Goal: Information Seeking & Learning: Find specific fact

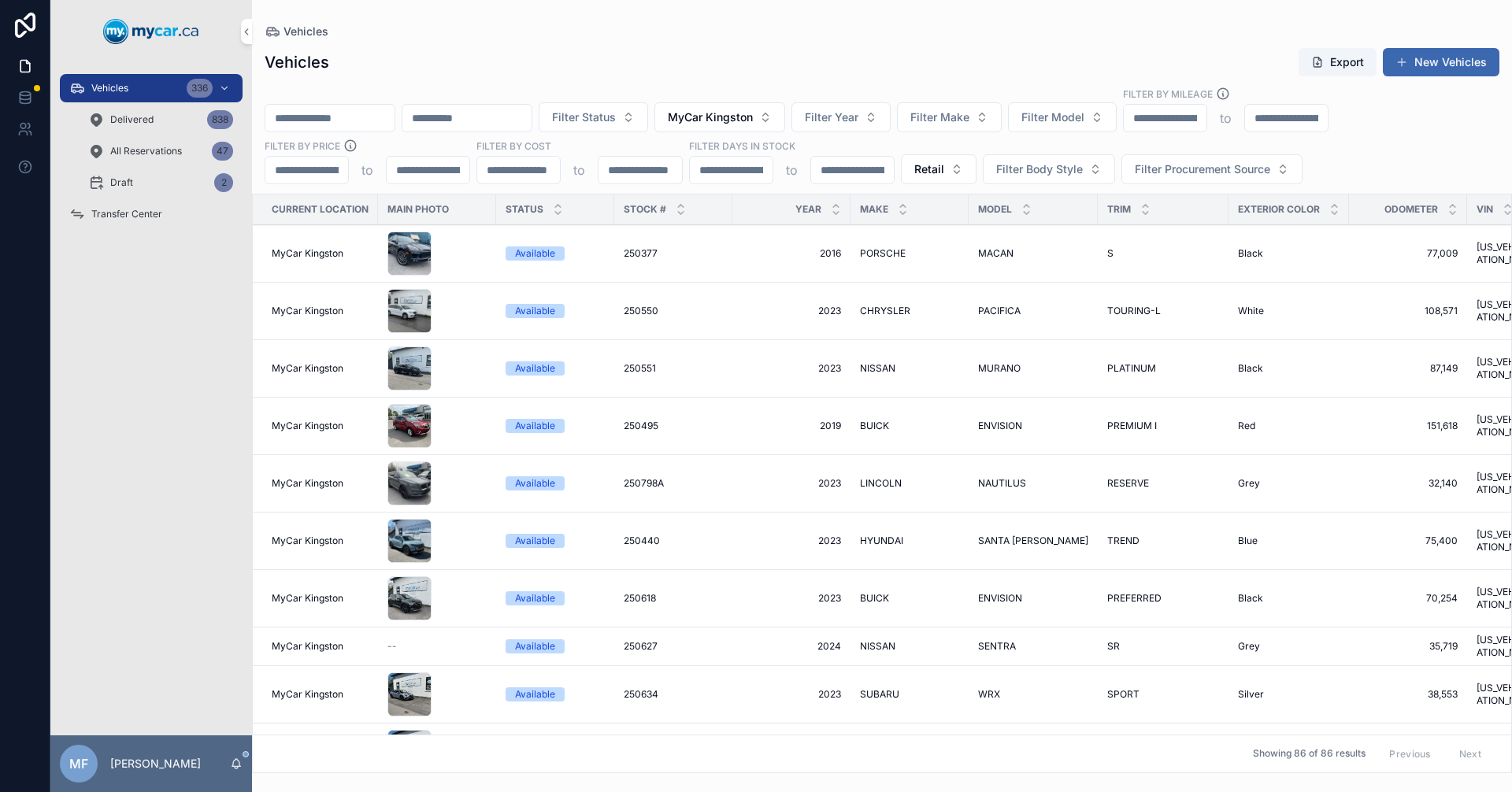
scroll to position [122, 0]
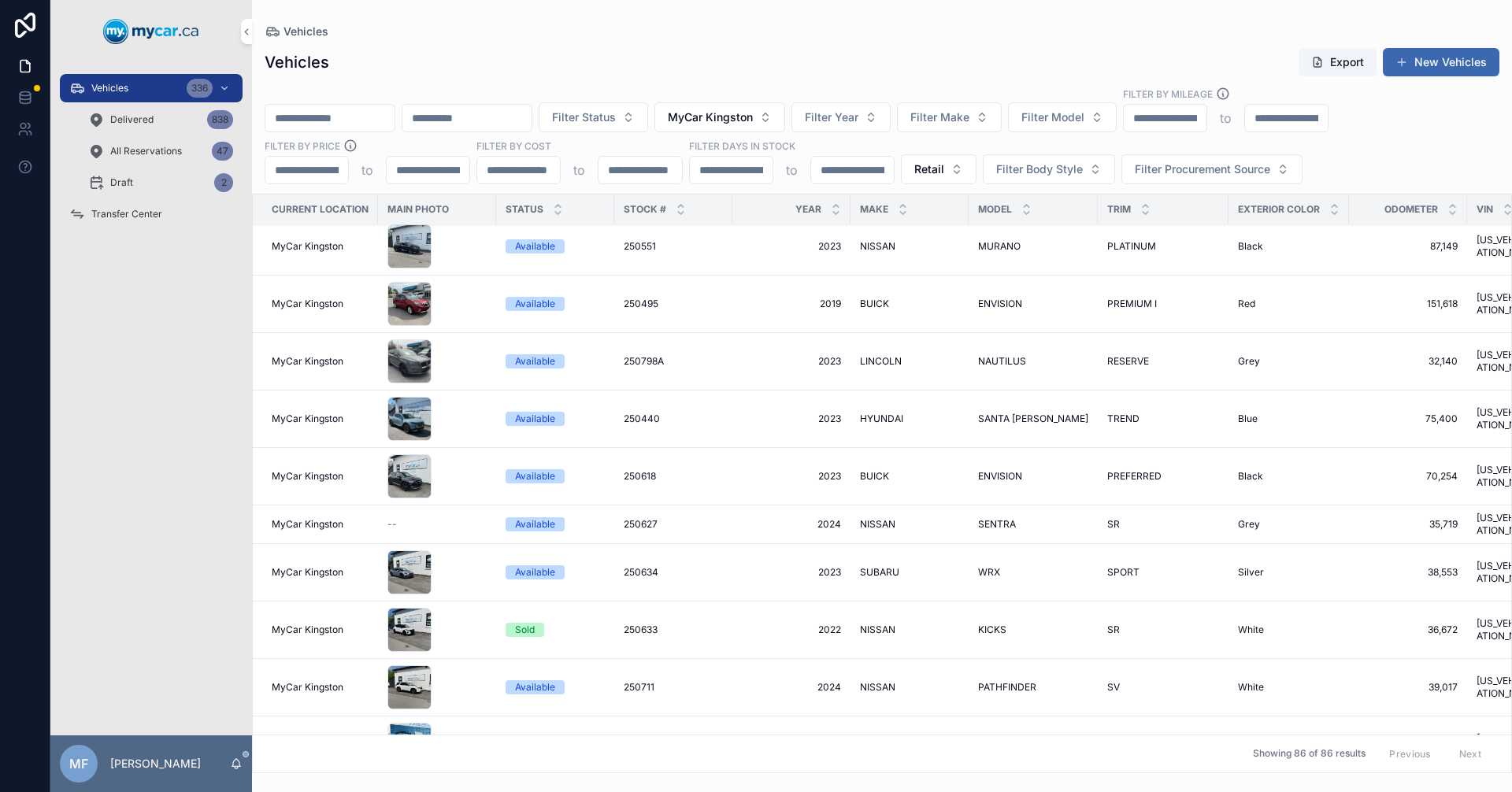
click at [352, 116] on input "scrollable content" at bounding box center [330, 118] width 130 height 22
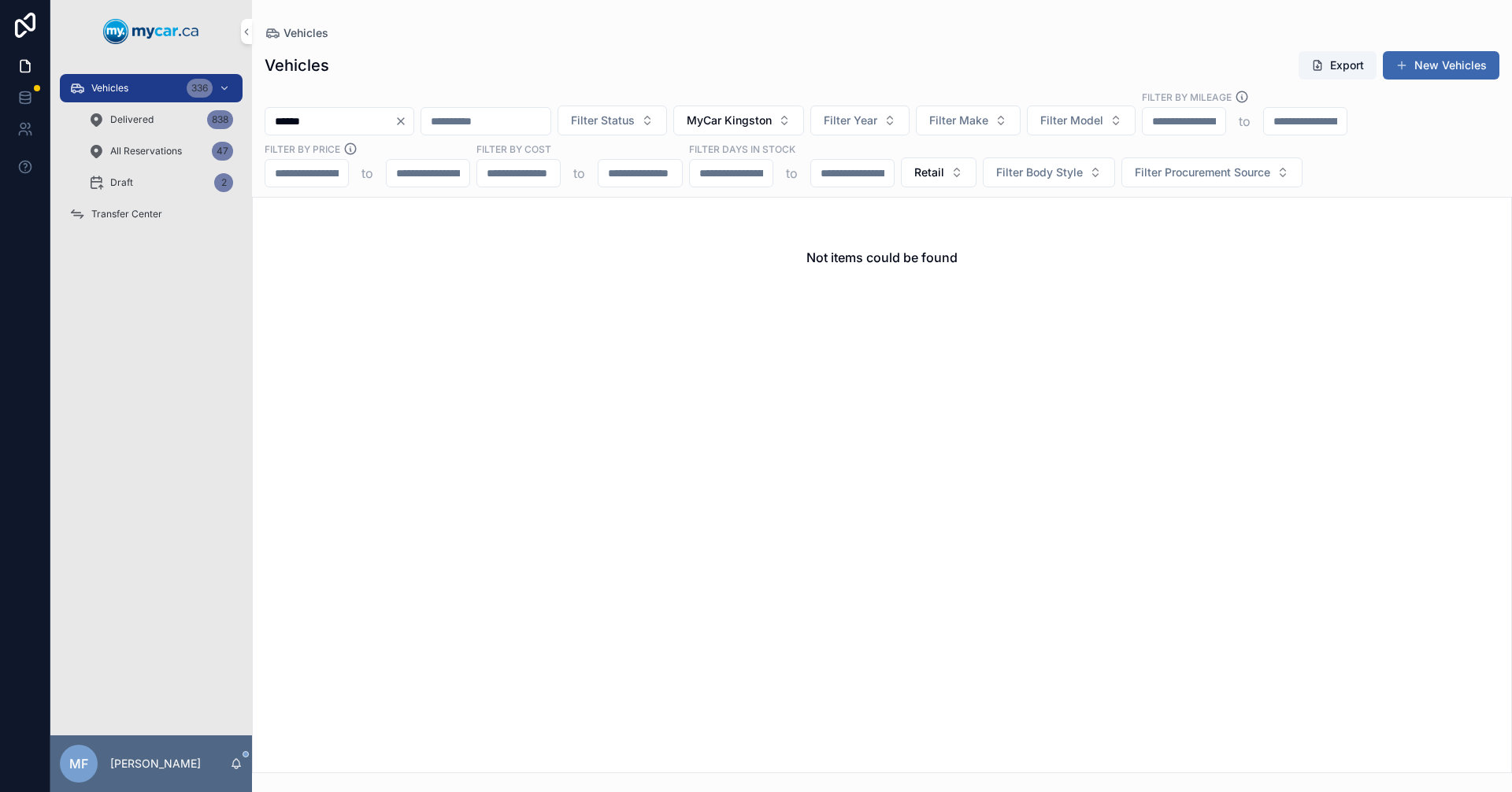
click at [772, 126] on span "MyCar Kingston" at bounding box center [729, 120] width 85 height 16
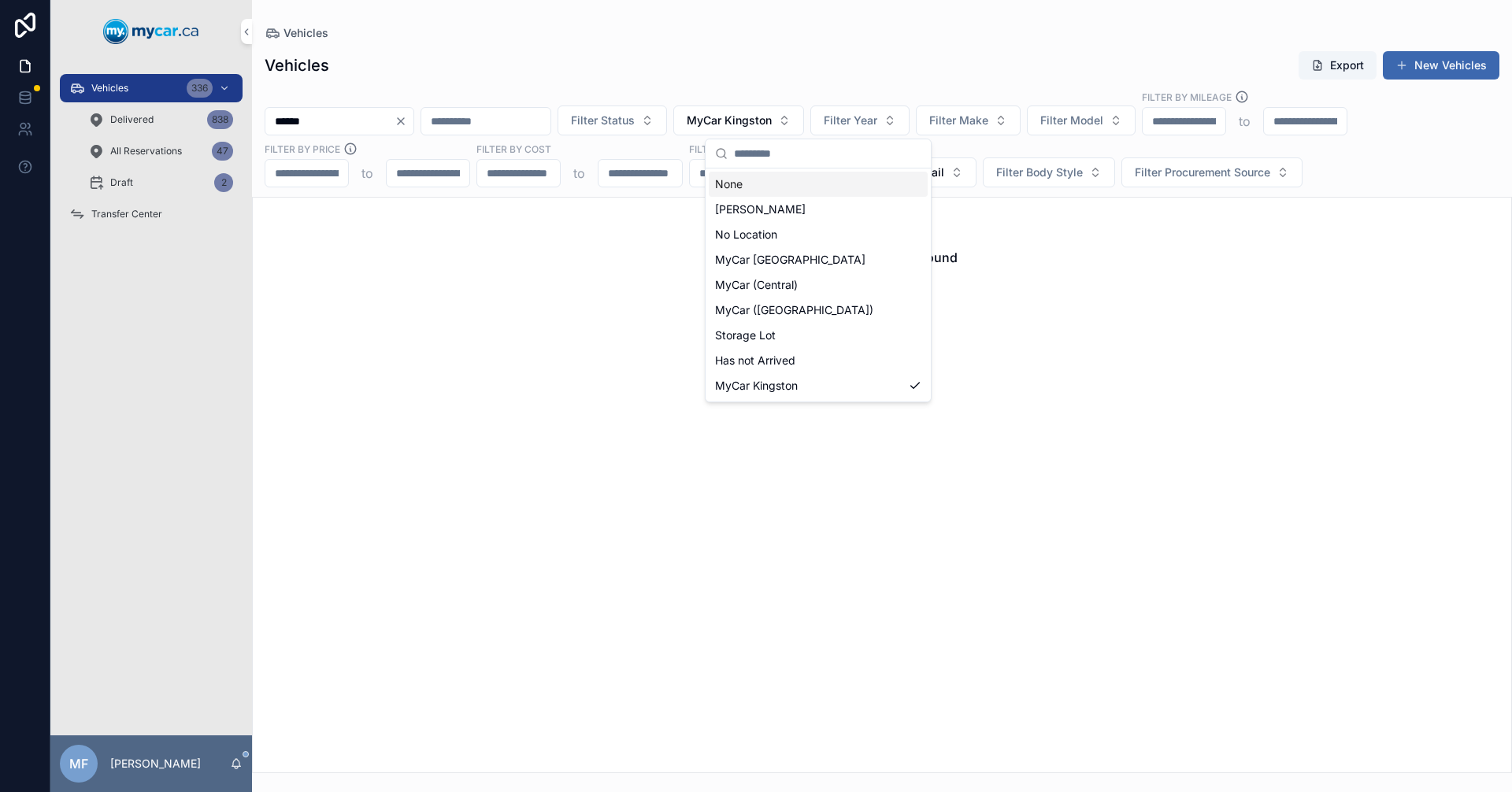
click at [734, 185] on div "None" at bounding box center [818, 184] width 219 height 25
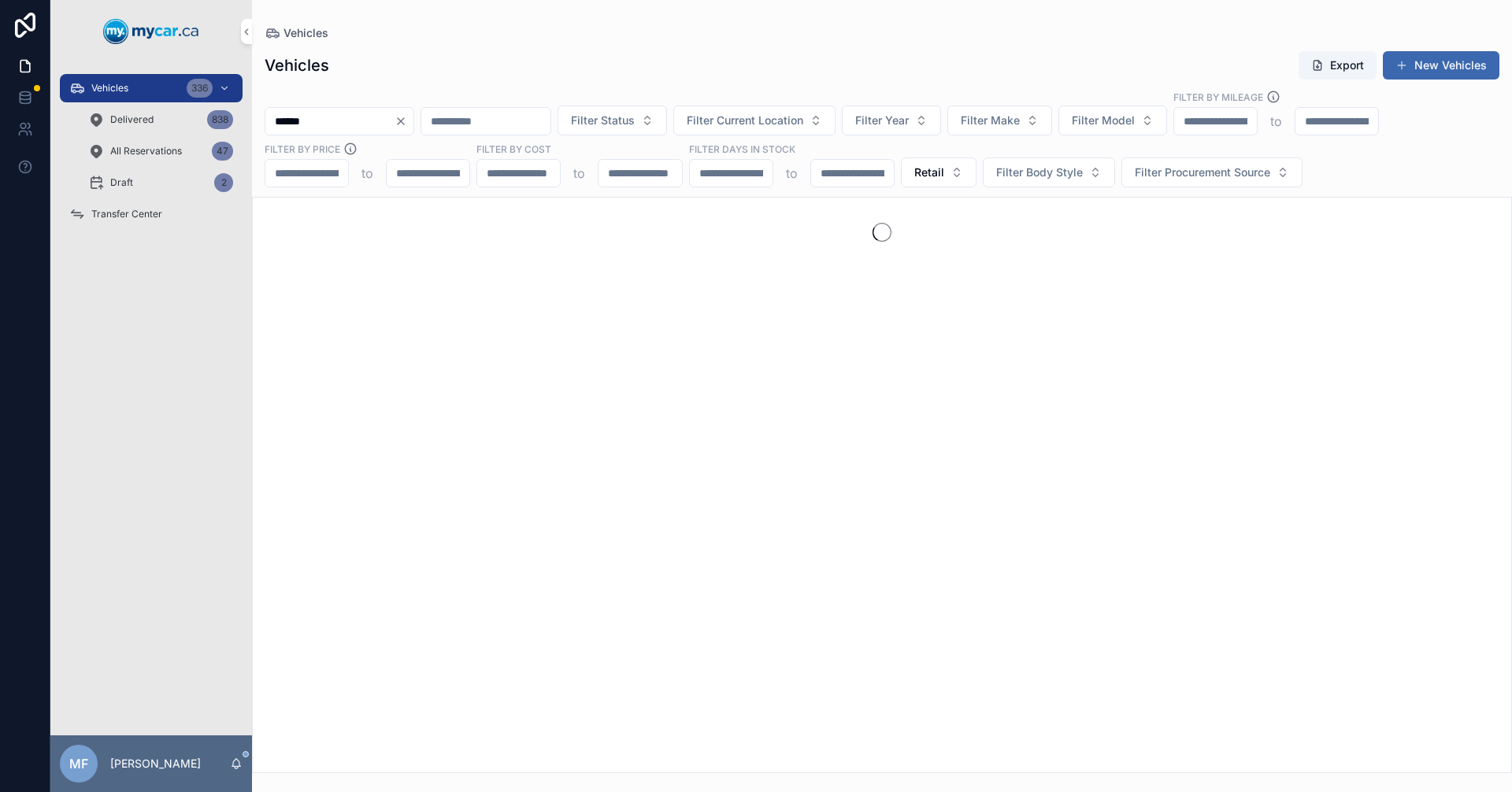
click at [927, 171] on span "Retail" at bounding box center [929, 172] width 30 height 16
click at [845, 239] on div "None" at bounding box center [938, 236] width 219 height 25
click at [653, 296] on div "scrollable content" at bounding box center [882, 485] width 1260 height 576
drag, startPoint x: 116, startPoint y: 91, endPoint x: 460, endPoint y: 120, distance: 345.2
click at [117, 91] on span "Vehicles" at bounding box center [110, 89] width 37 height 13
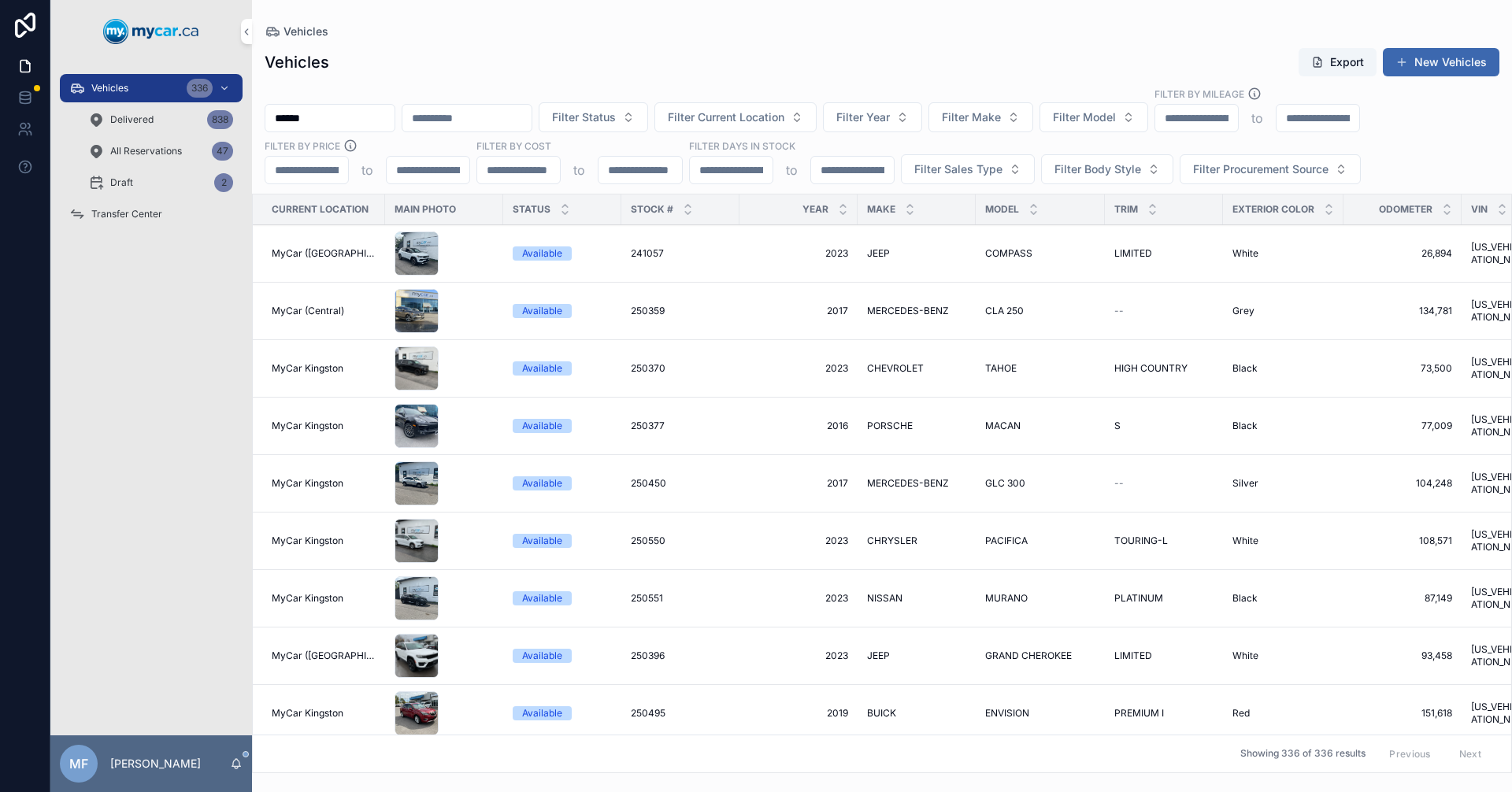
click at [373, 124] on input "******" at bounding box center [330, 118] width 130 height 22
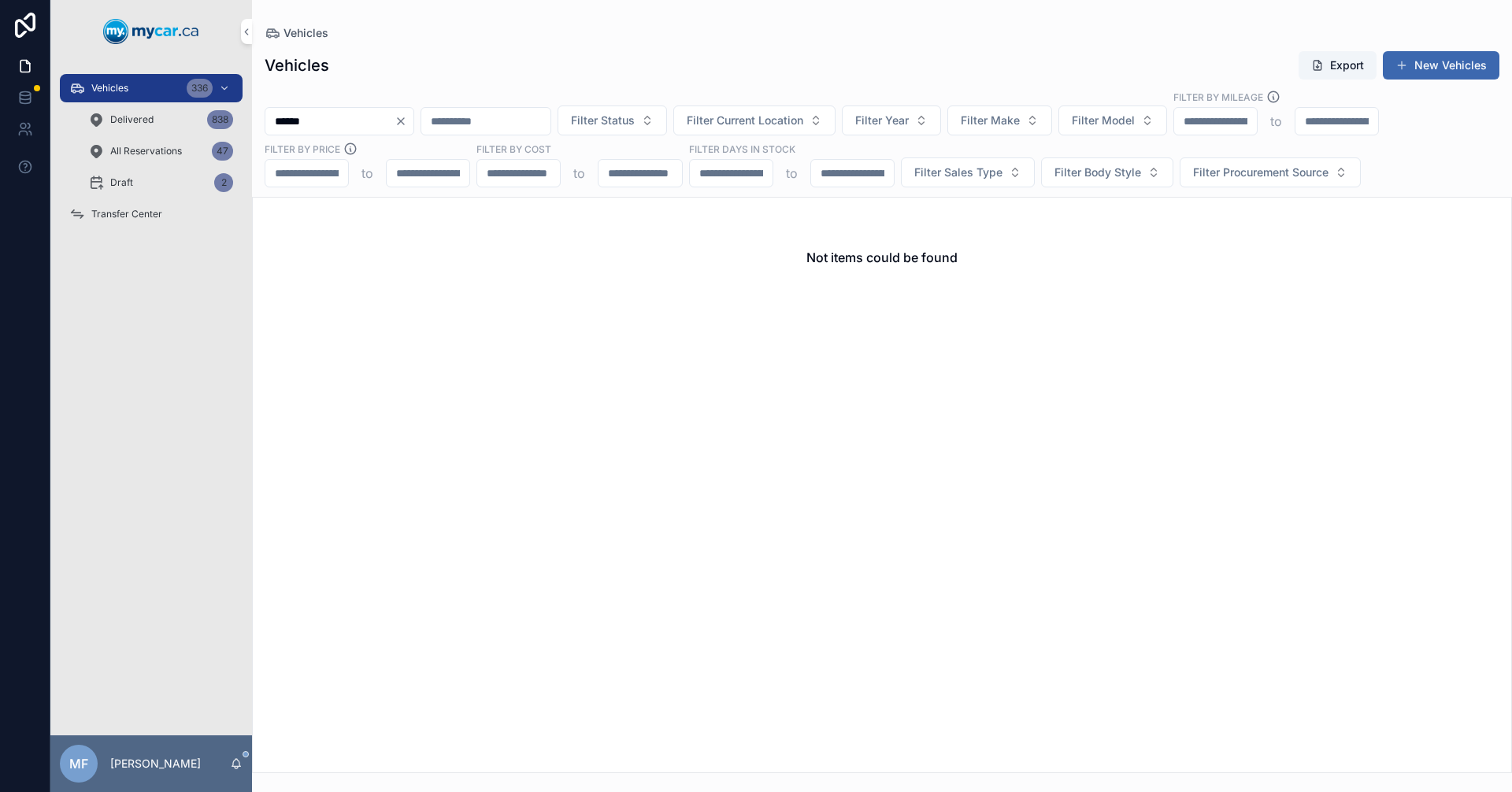
click at [283, 123] on input "******" at bounding box center [330, 121] width 130 height 22
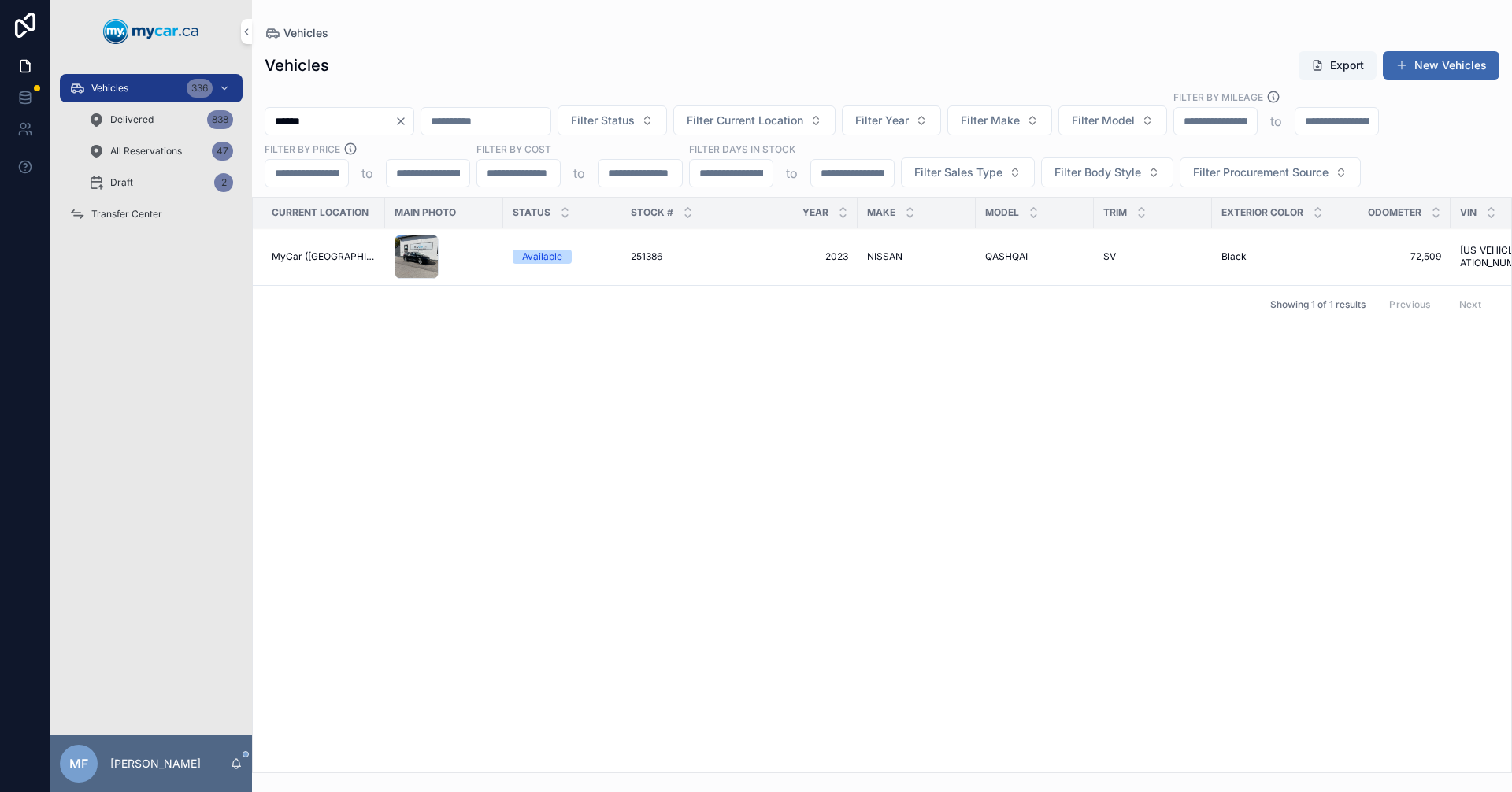
type input "******"
click at [423, 261] on div "scrollable content" at bounding box center [416, 256] width 44 height 44
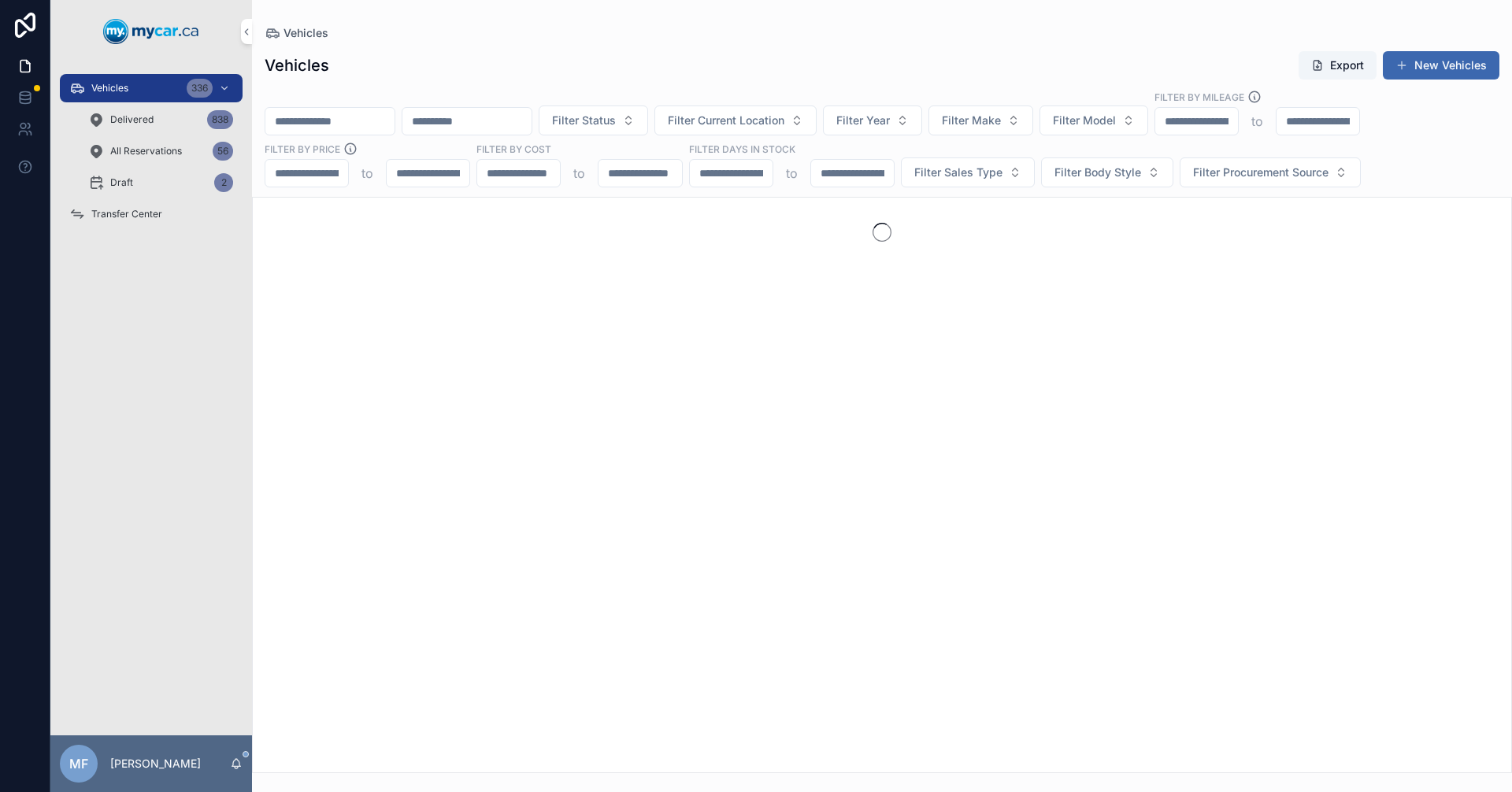
click at [394, 125] on input "scrollable content" at bounding box center [330, 121] width 130 height 22
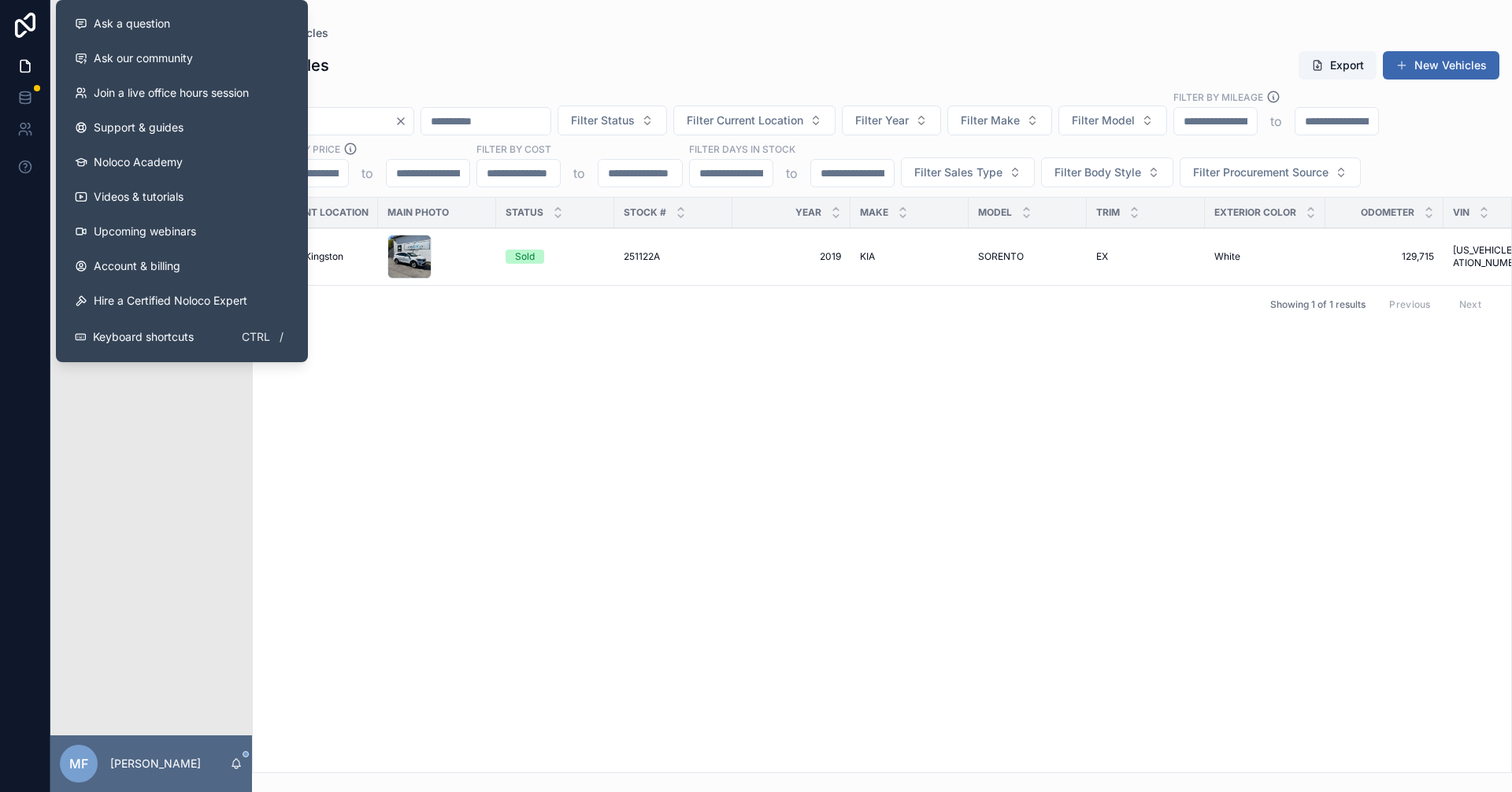
type input "*******"
click at [947, 469] on div "Current Location Main Photo Status Stock # Year Make Model Trim Exterior Color …" at bounding box center [882, 485] width 1258 height 575
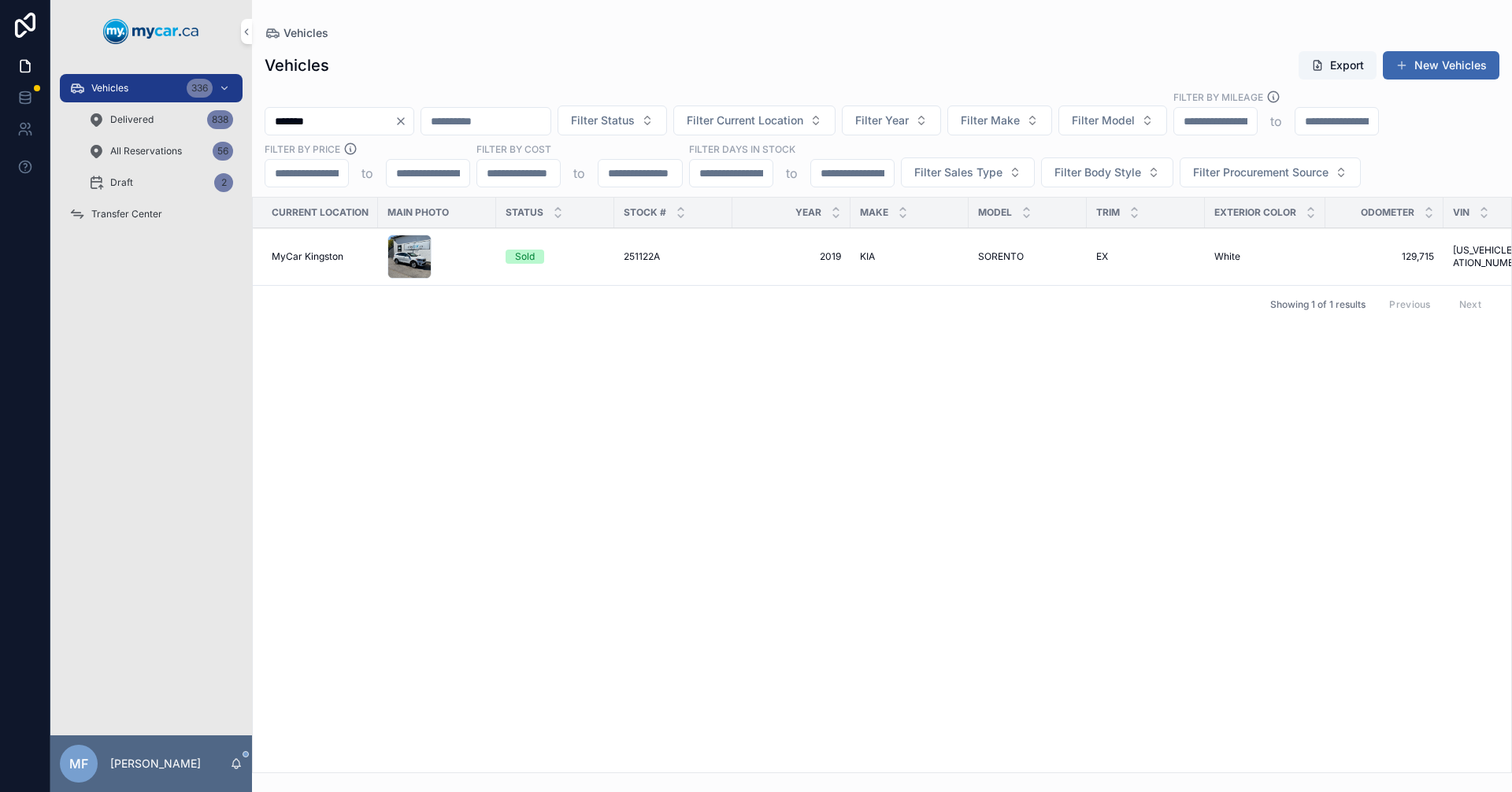
click at [106, 85] on span "Vehicles" at bounding box center [110, 89] width 37 height 13
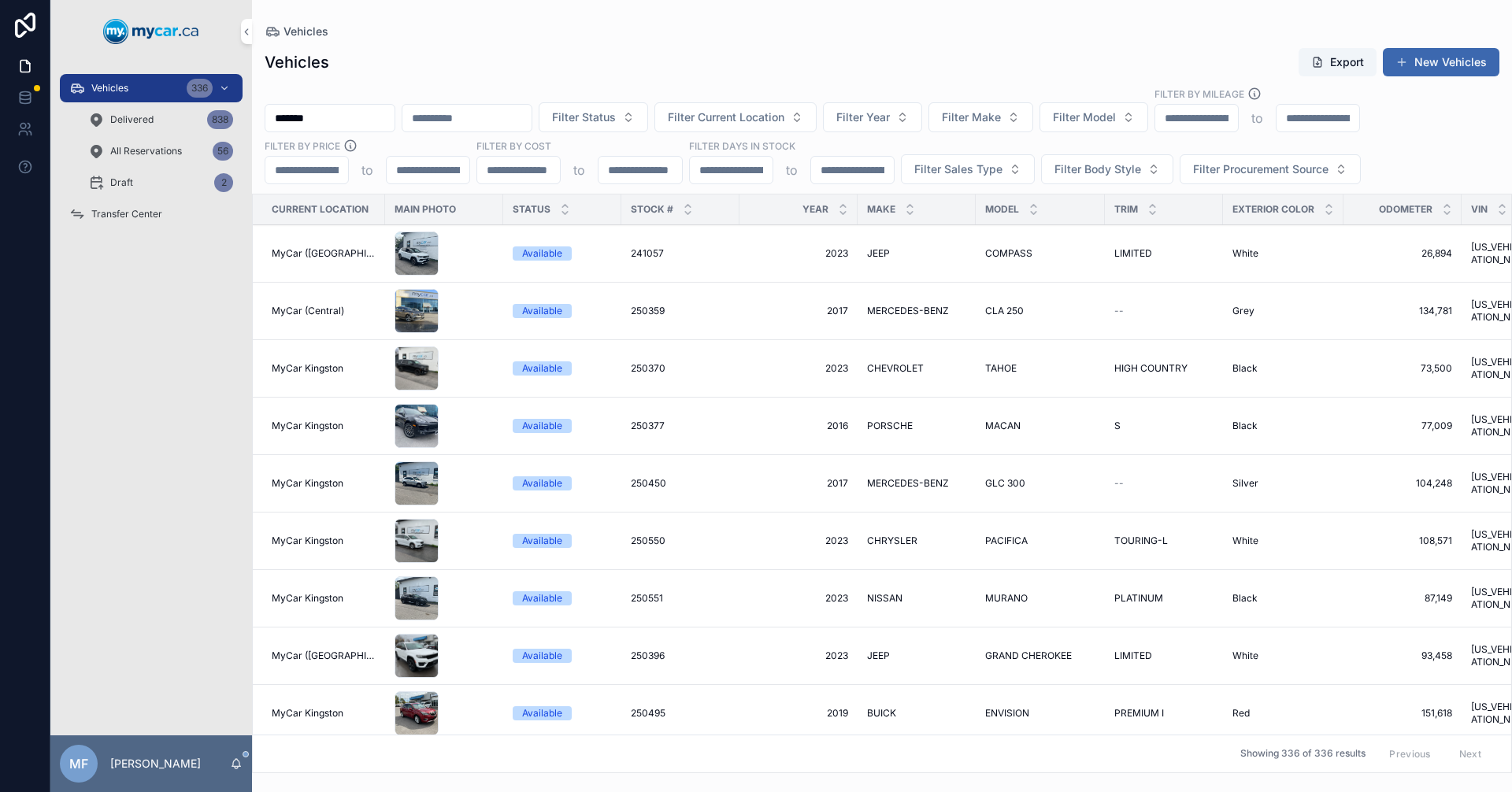
click at [394, 125] on input "*******" at bounding box center [330, 118] width 130 height 22
drag, startPoint x: 408, startPoint y: 119, endPoint x: 0, endPoint y: 119, distance: 408.0
click at [0, 119] on div "Users Vehicles 336 Delivered 838 All Reservations 56 Draft 2 Transfer Center MF…" at bounding box center [756, 396] width 1512 height 792
click at [820, 27] on div "Vehicles" at bounding box center [882, 32] width 1235 height 13
click at [309, 111] on input "scrollable content" at bounding box center [330, 118] width 130 height 22
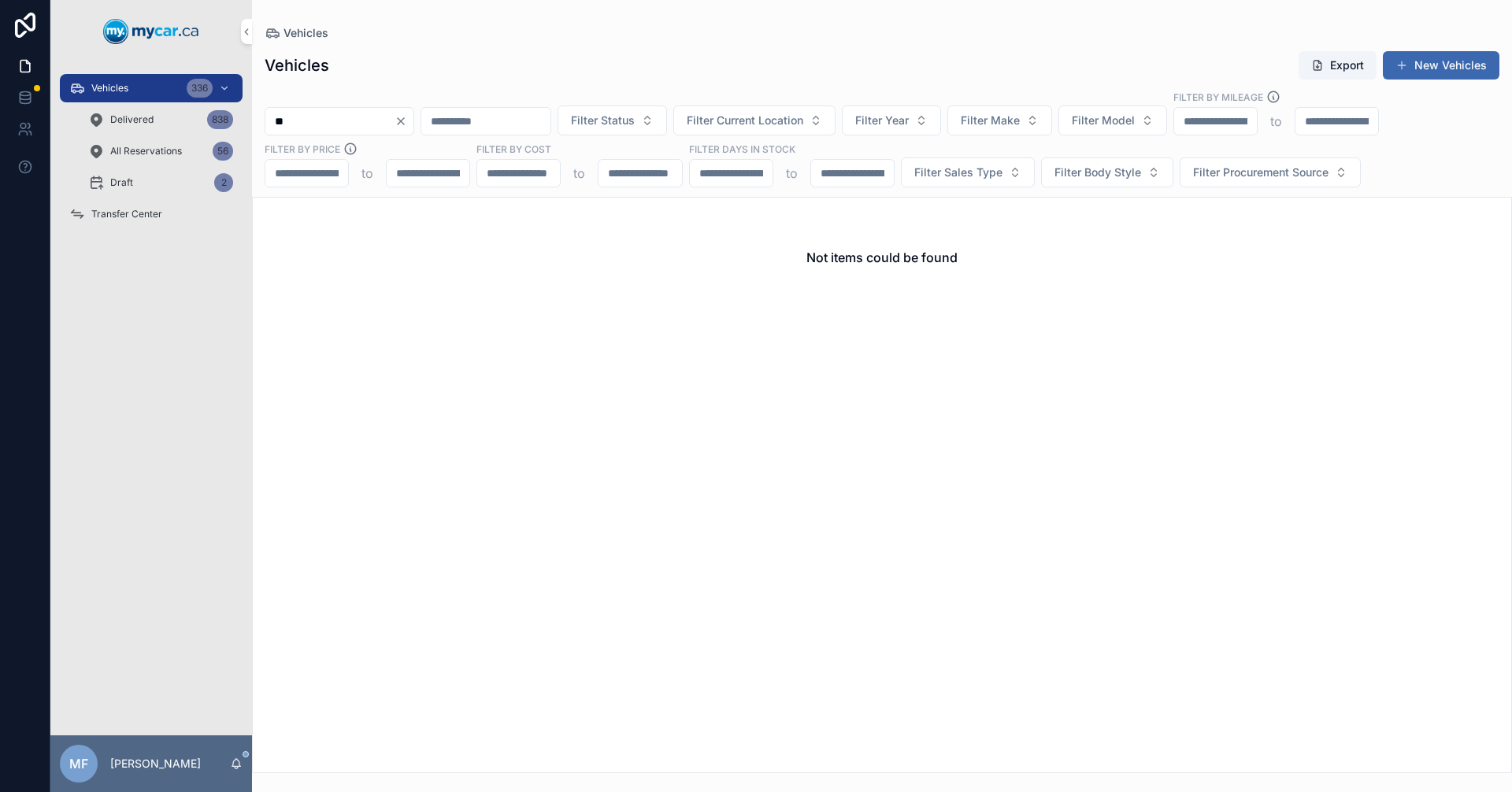
type input "*"
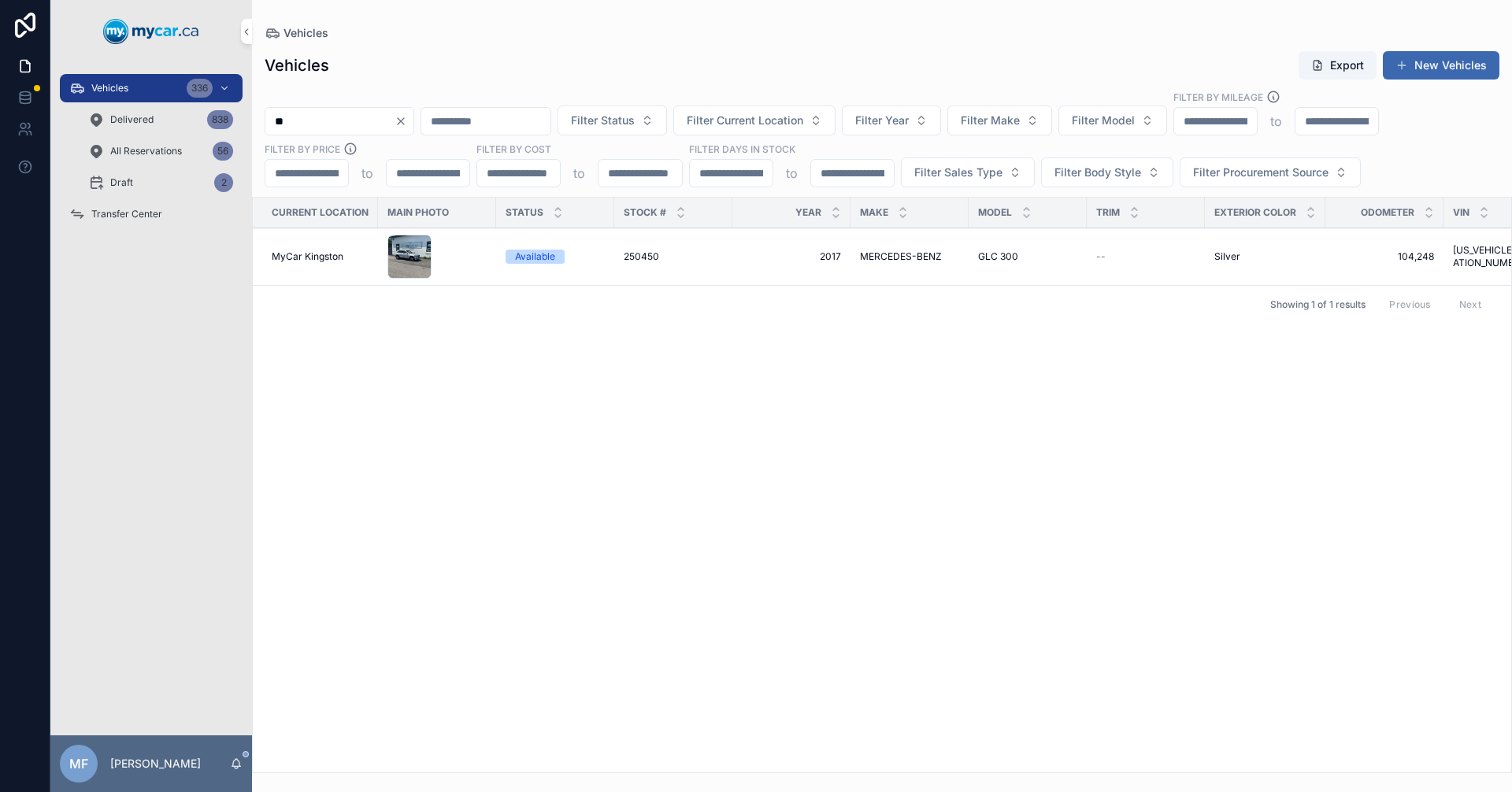
type input "*"
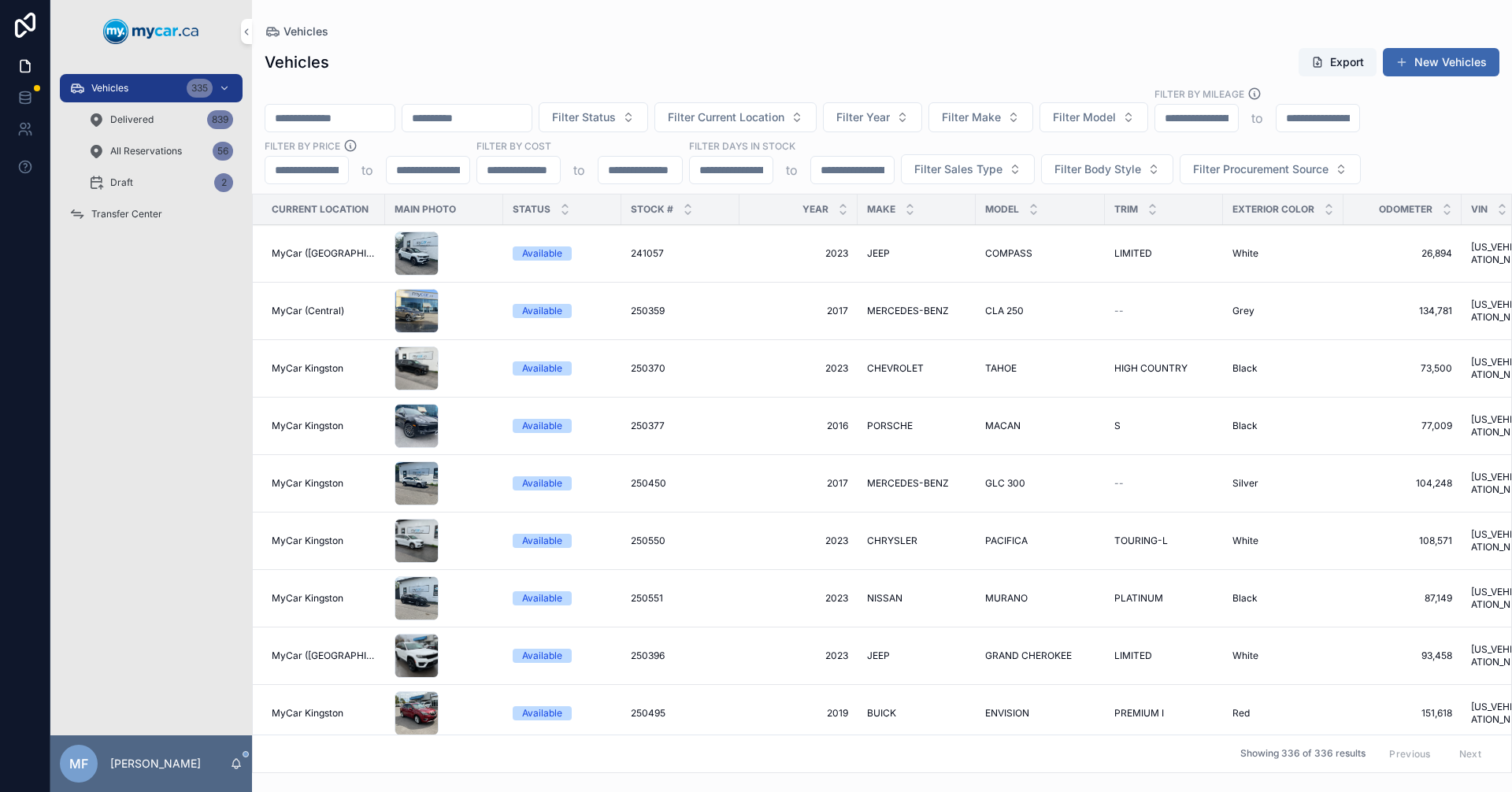
click at [327, 114] on input "scrollable content" at bounding box center [330, 118] width 130 height 22
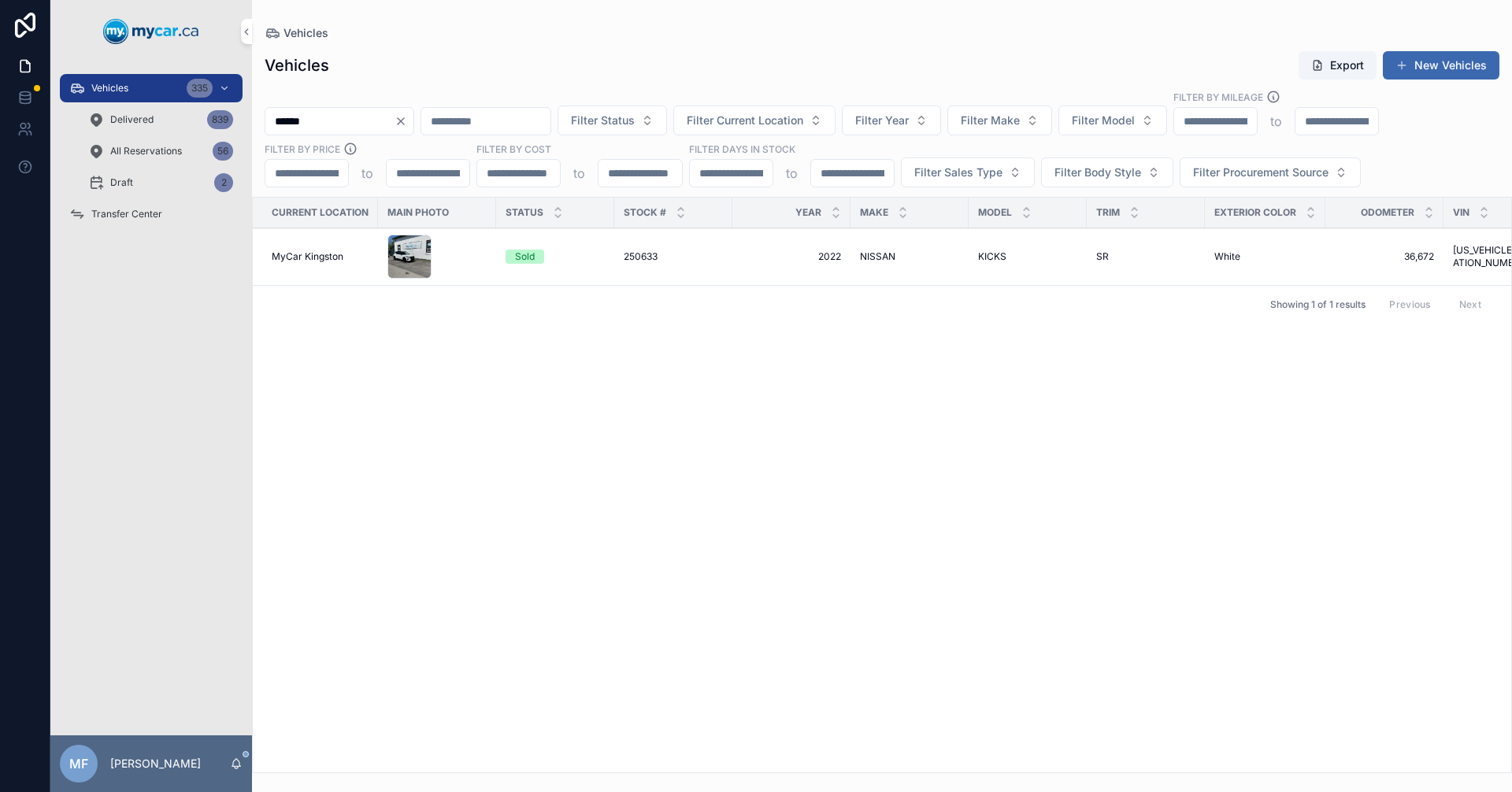
drag, startPoint x: 358, startPoint y: 123, endPoint x: 104, endPoint y: 114, distance: 254.2
click at [104, 114] on div "Vehicles 335 Delivered 839 All Reservations 56 Draft 2 Transfer Center MF Mike …" at bounding box center [781, 396] width 1462 height 792
type input "*******"
click at [870, 260] on span "KIA" at bounding box center [868, 257] width 15 height 13
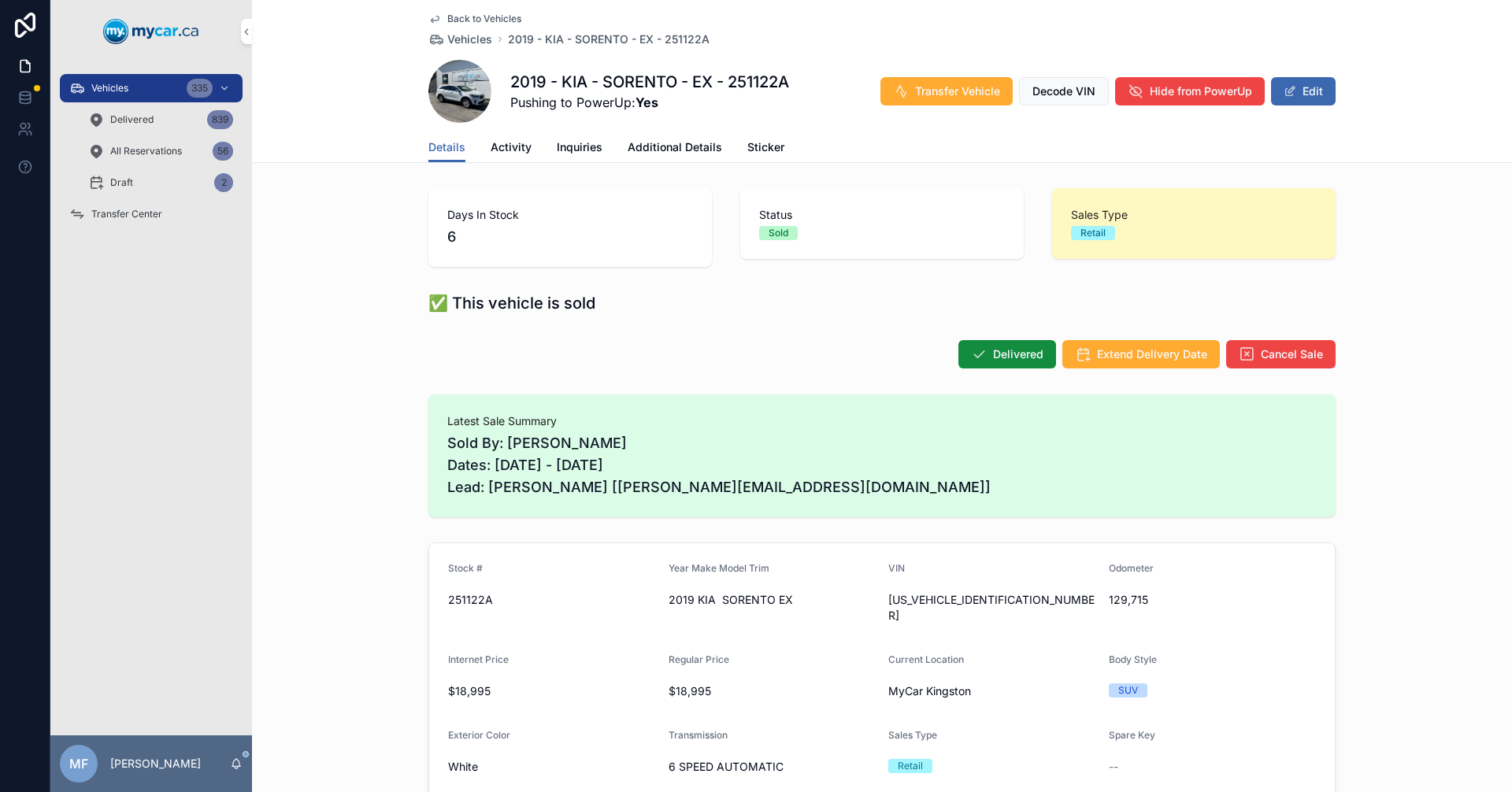
click at [942, 602] on span "5XYPHDA39KG600665" at bounding box center [992, 608] width 208 height 32
copy span "5XYPHDA39KG600665"
